Goal: Book appointment/travel/reservation

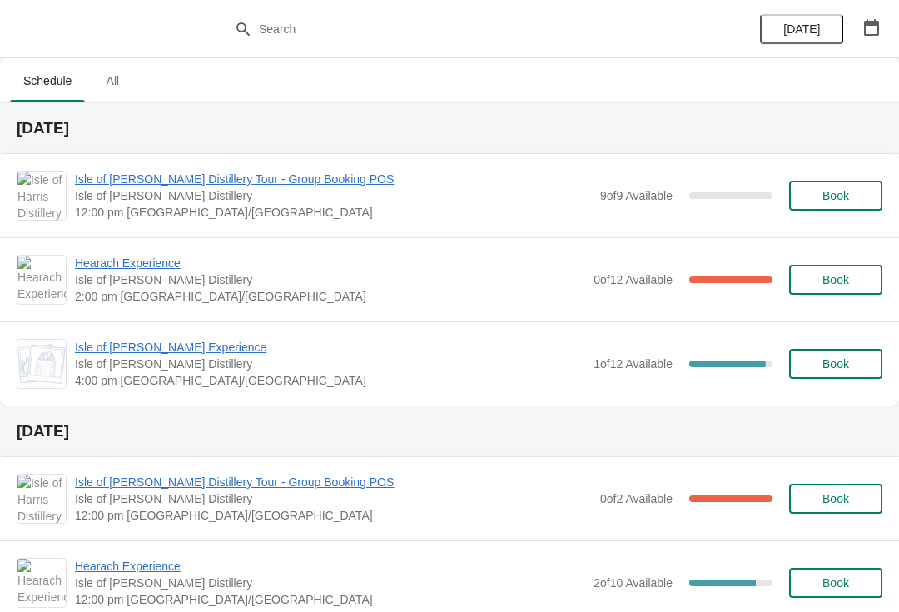
click at [840, 199] on span "Book" at bounding box center [835, 195] width 27 height 13
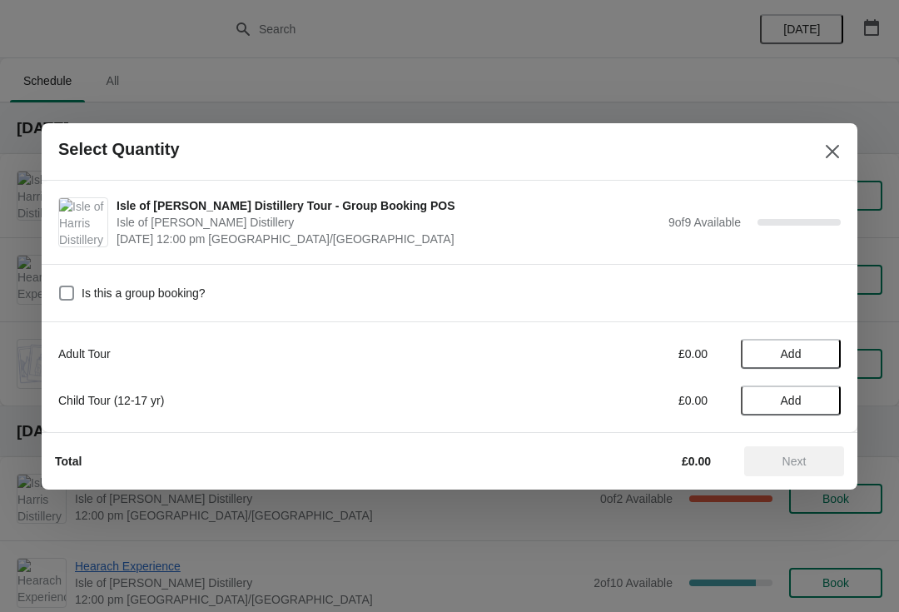
click at [818, 343] on button "Add" at bounding box center [791, 354] width 100 height 30
click at [816, 348] on icon at bounding box center [819, 353] width 17 height 17
click at [821, 346] on icon at bounding box center [819, 353] width 17 height 17
click at [825, 345] on icon at bounding box center [819, 353] width 17 height 17
click at [820, 350] on icon at bounding box center [819, 353] width 17 height 17
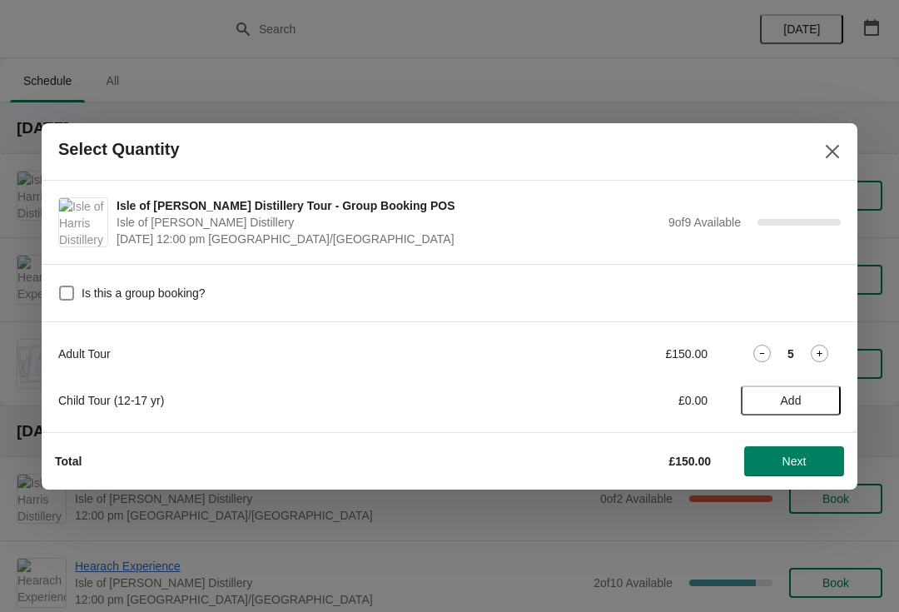
click at [823, 350] on icon at bounding box center [819, 353] width 17 height 17
click at [822, 350] on icon at bounding box center [819, 353] width 17 height 17
click at [811, 463] on span "Next" at bounding box center [793, 460] width 73 height 13
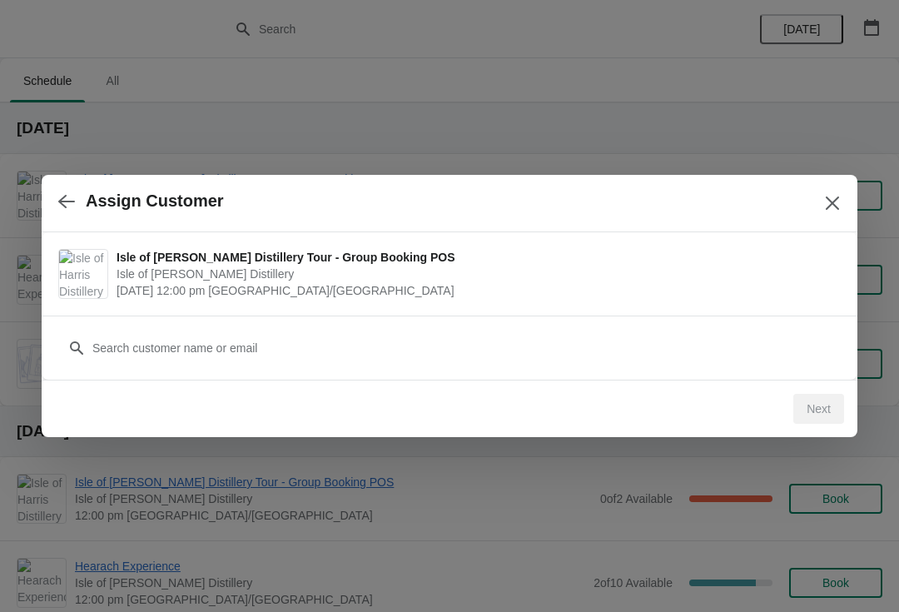
click at [287, 327] on div "Customer" at bounding box center [449, 339] width 782 height 47
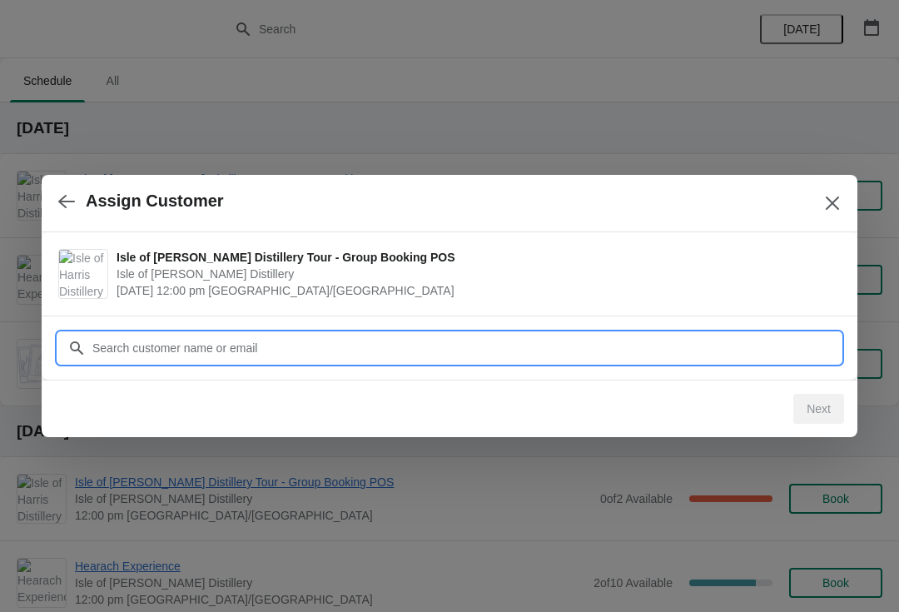
click at [290, 341] on input "Customer" at bounding box center [466, 348] width 749 height 30
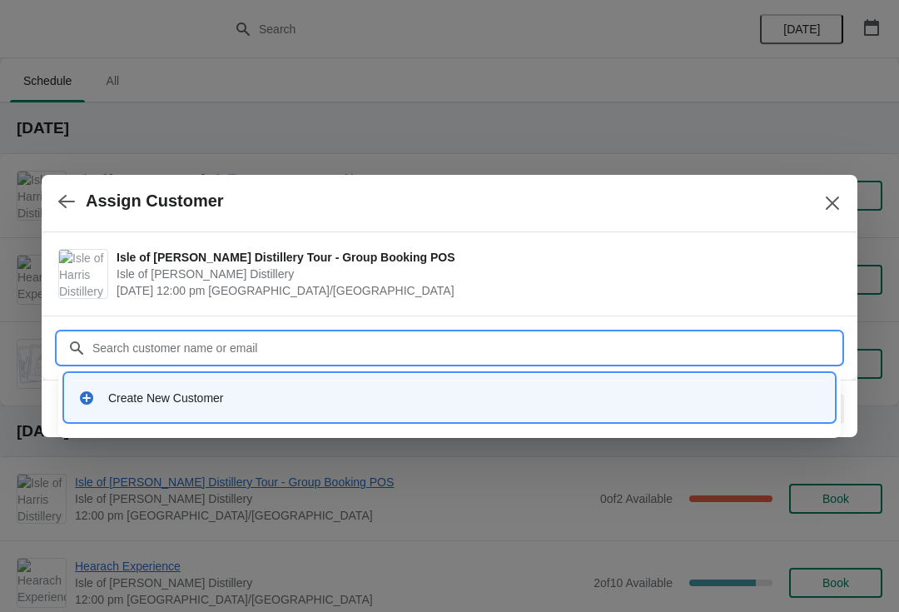
click at [326, 382] on div "Create New Customer" at bounding box center [450, 397] width 756 height 34
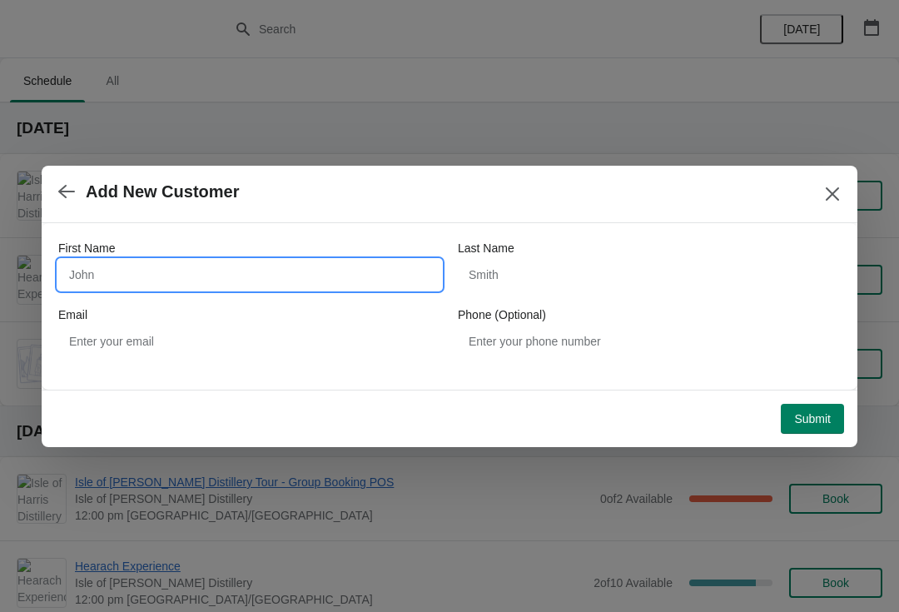
click at [156, 272] on input "First Name" at bounding box center [249, 275] width 383 height 30
type input "Cam"
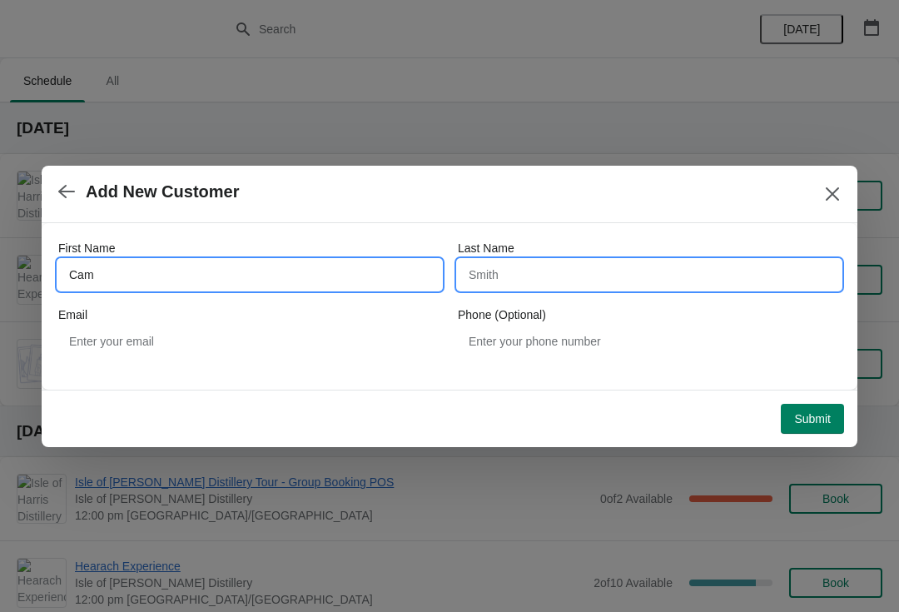
click at [574, 269] on input "Last Name" at bounding box center [649, 275] width 383 height 30
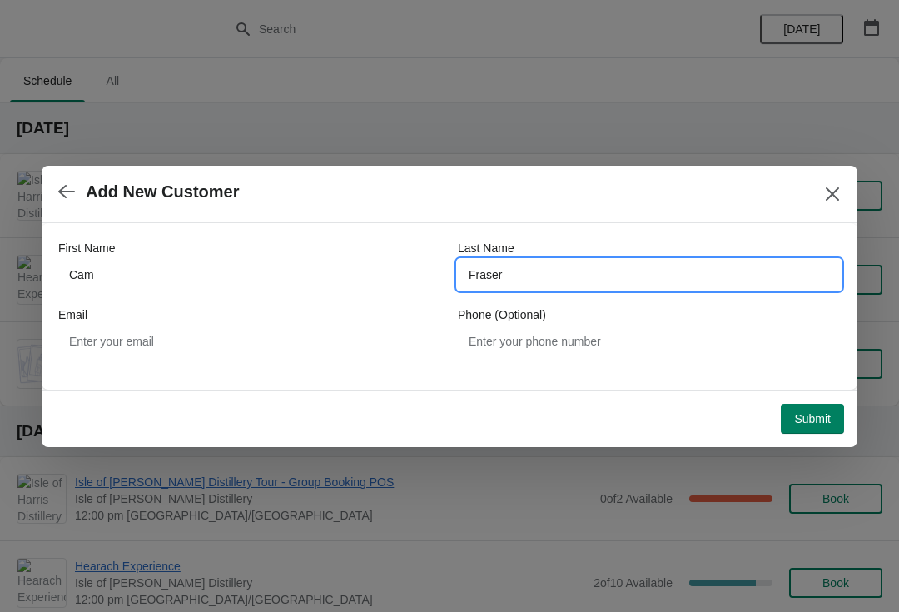
type input "Fraser"
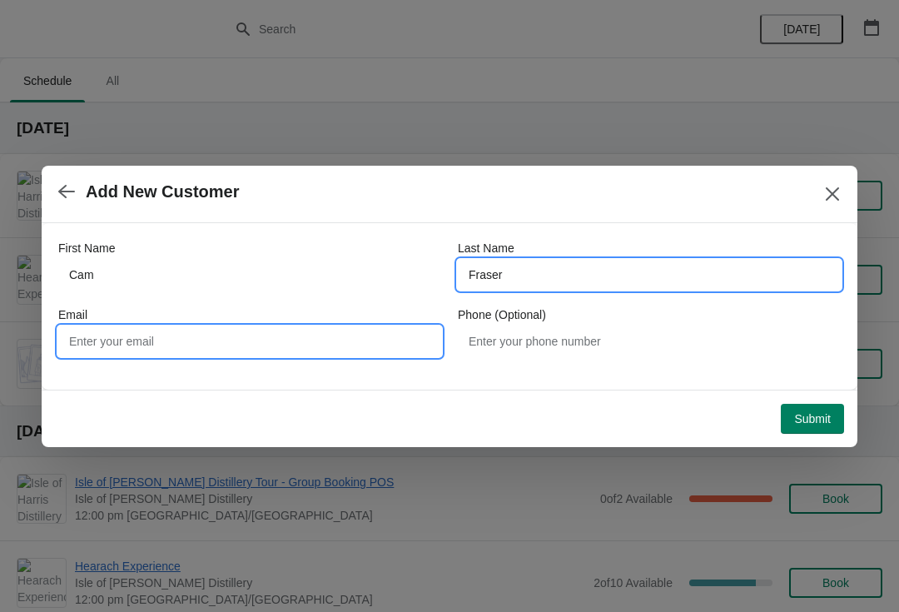
click at [206, 344] on input "Email" at bounding box center [249, 341] width 383 height 30
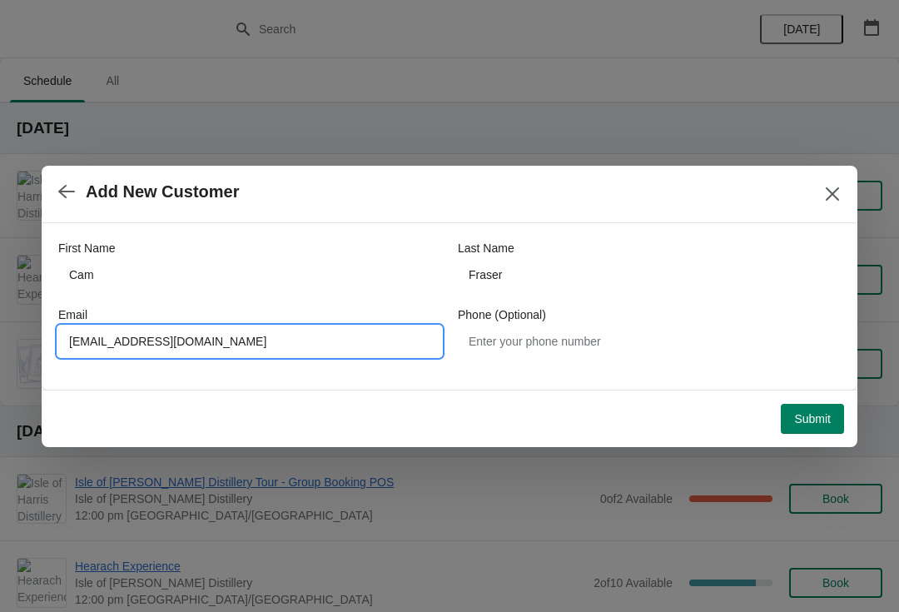
type input "[EMAIL_ADDRESS][DOMAIN_NAME]"
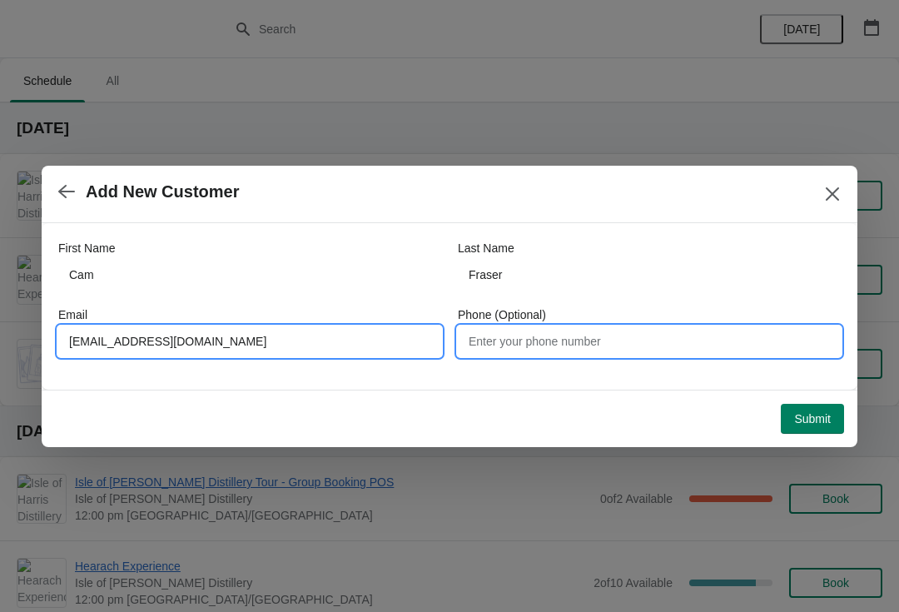
click at [663, 337] on input "Phone (Optional)" at bounding box center [649, 341] width 383 height 30
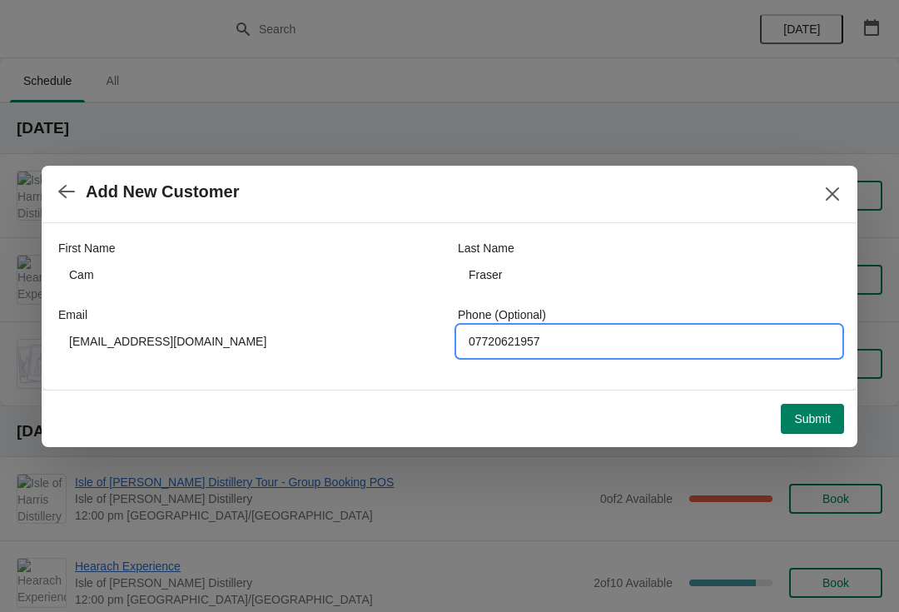
type input "07720621957"
click at [822, 412] on span "Submit" at bounding box center [812, 418] width 37 height 13
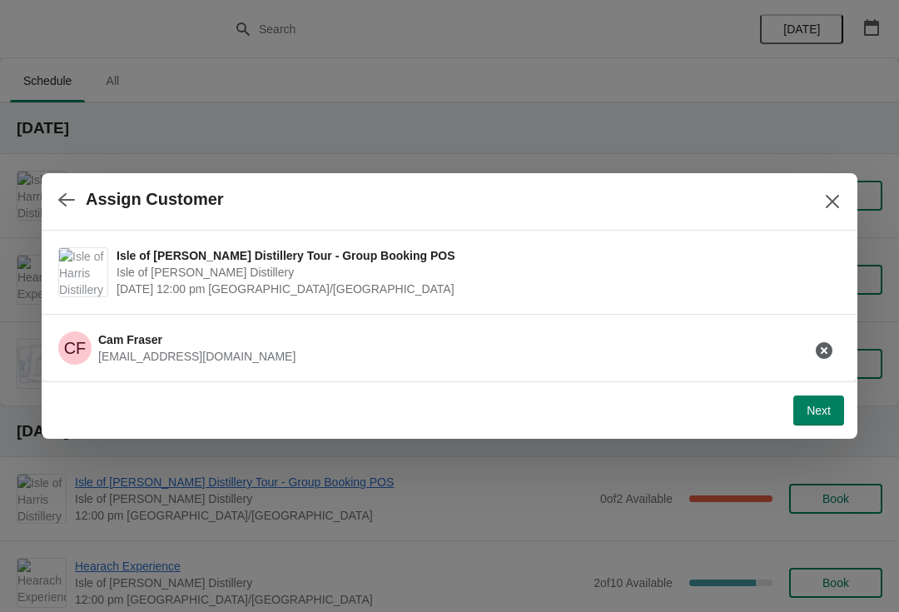
click at [817, 408] on span "Next" at bounding box center [819, 410] width 24 height 13
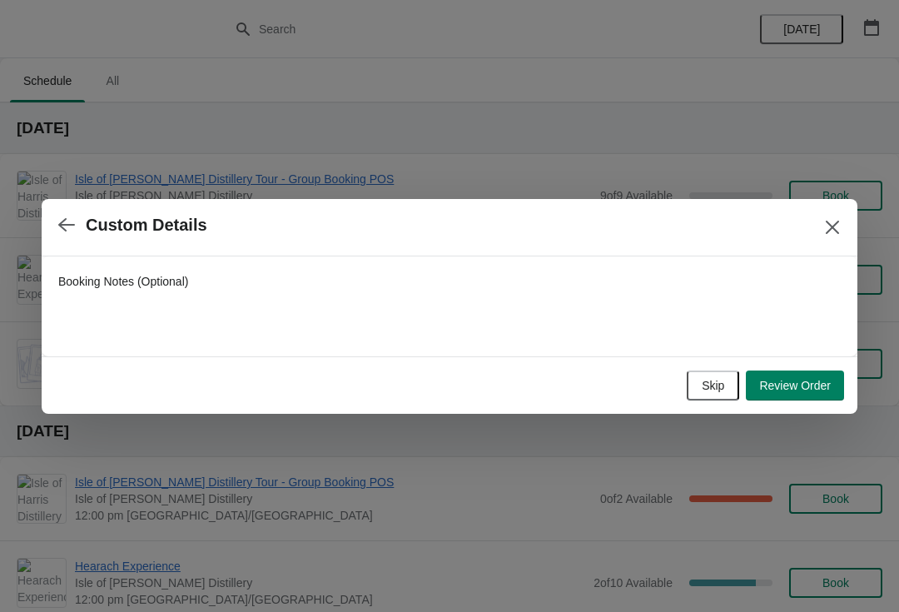
click at [810, 380] on span "Review Order" at bounding box center [795, 385] width 72 height 13
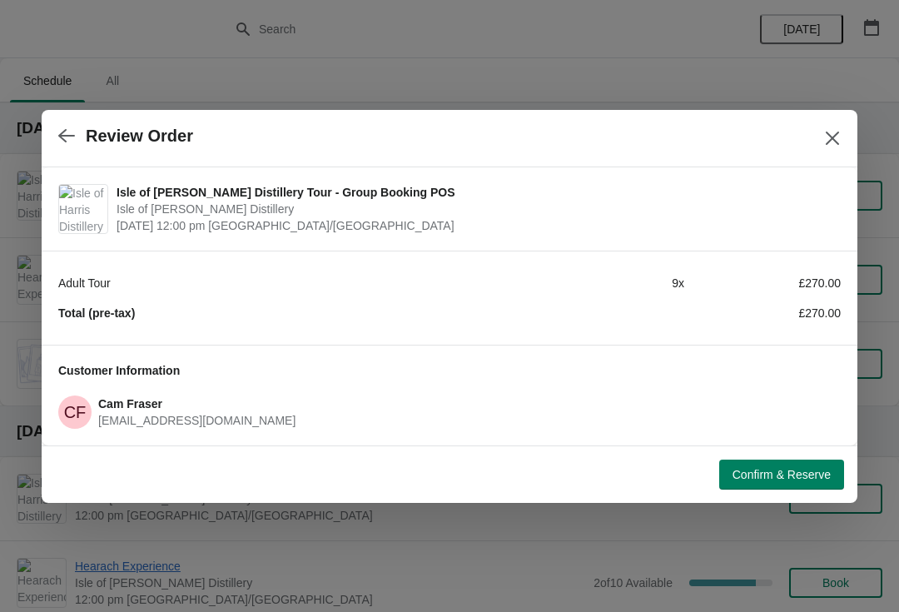
click at [785, 471] on span "Confirm & Reserve" at bounding box center [782, 474] width 98 height 13
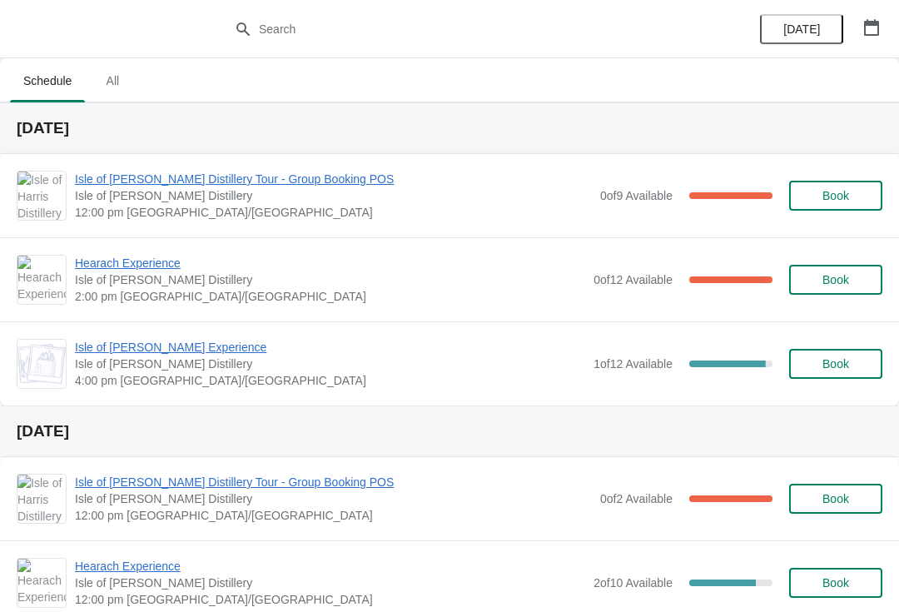
click at [143, 251] on div "Hearach Experience [GEOGRAPHIC_DATA][PERSON_NAME] 2:00 pm [GEOGRAPHIC_DATA]/[GE…" at bounding box center [449, 279] width 899 height 84
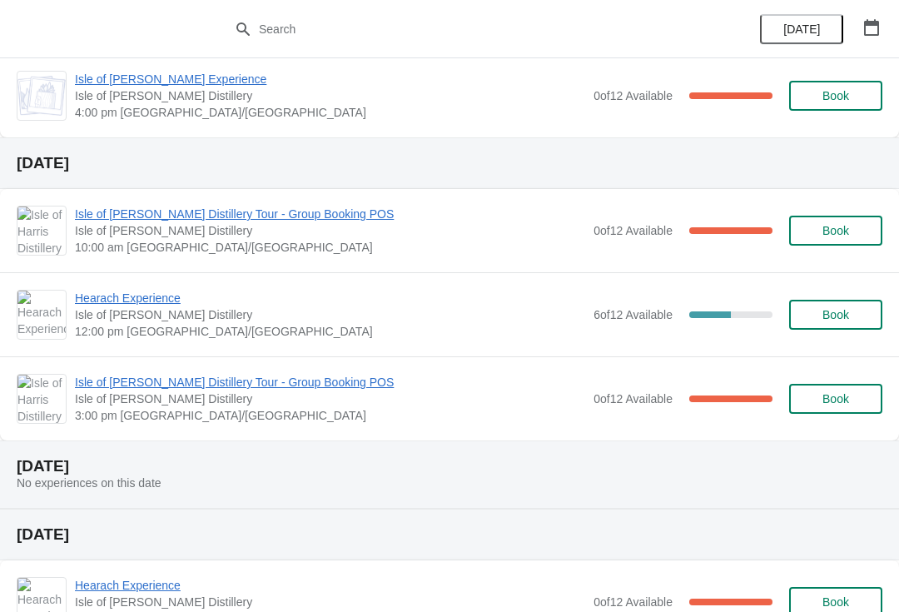
scroll to position [672, 0]
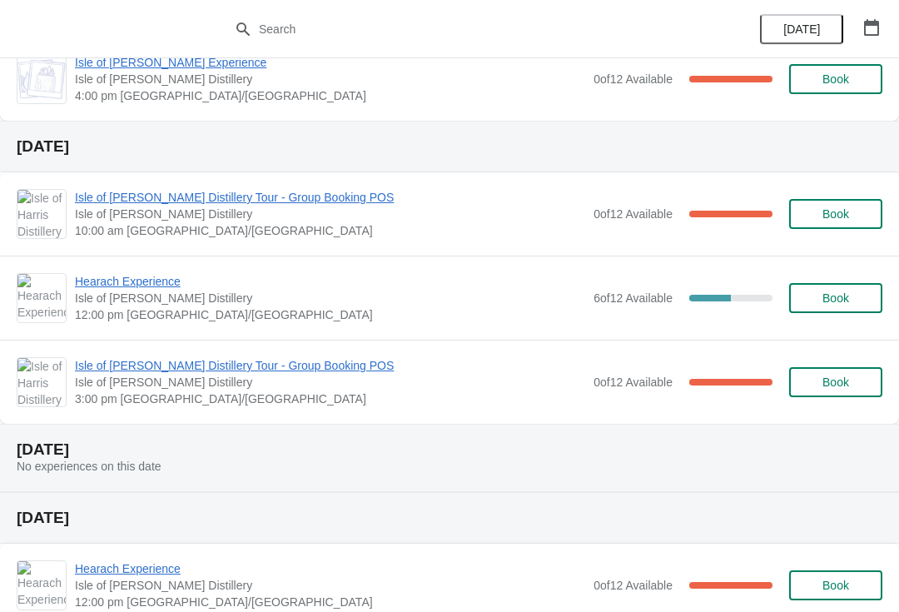
click at [118, 205] on span "Isle of [PERSON_NAME] Distillery Tour - Group Booking POS" at bounding box center [330, 197] width 510 height 17
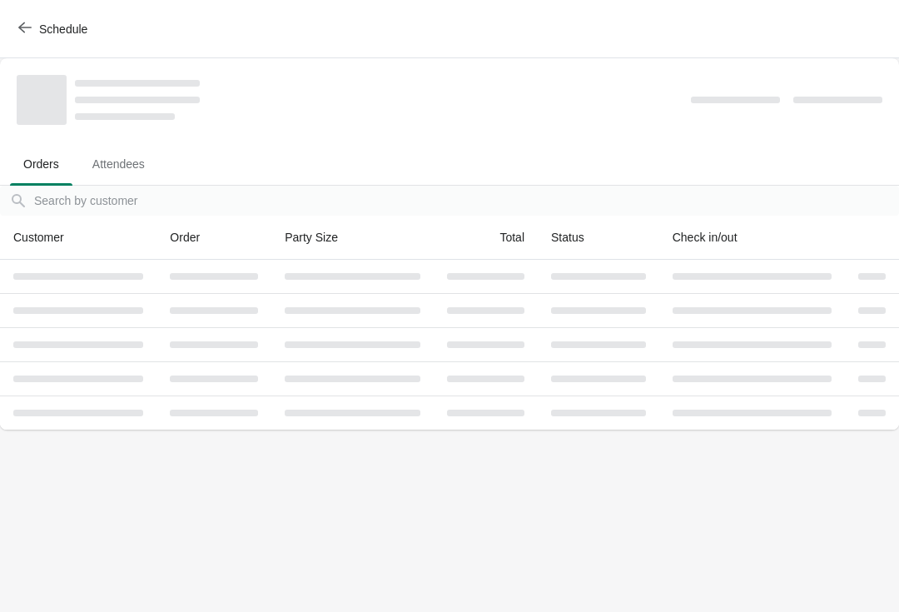
scroll to position [0, 0]
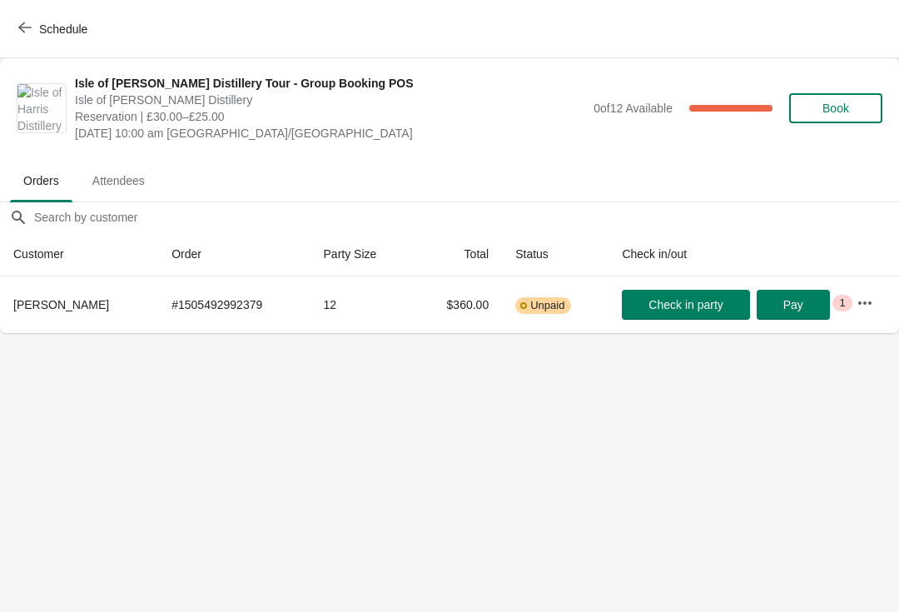
click at [9, 38] on button "Schedule" at bounding box center [54, 29] width 92 height 30
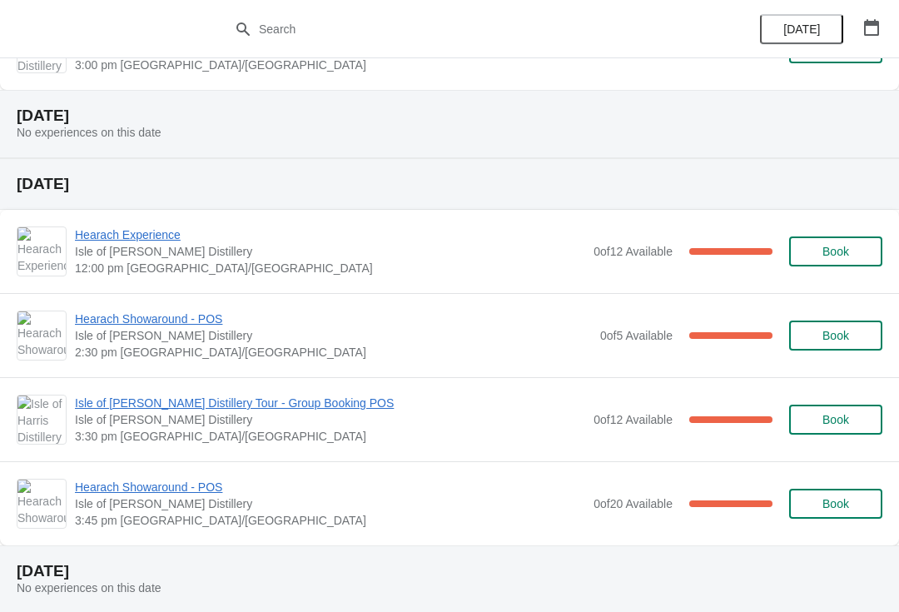
scroll to position [1006, 0]
